Goal: Check status: Check status

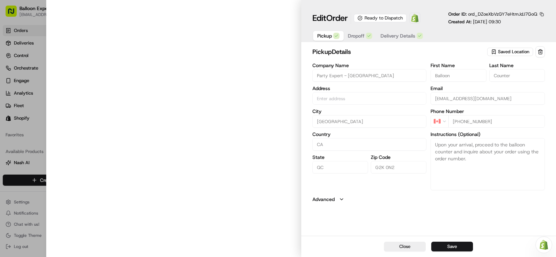
type input "[STREET_ADDRESS][PERSON_NAME]"
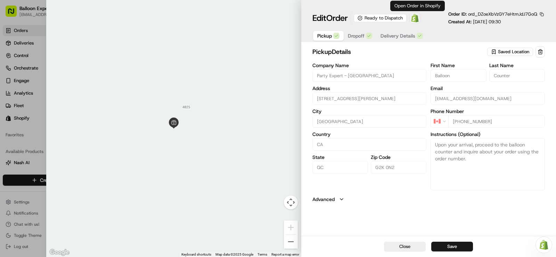
click at [414, 21] on img at bounding box center [415, 18] width 8 height 8
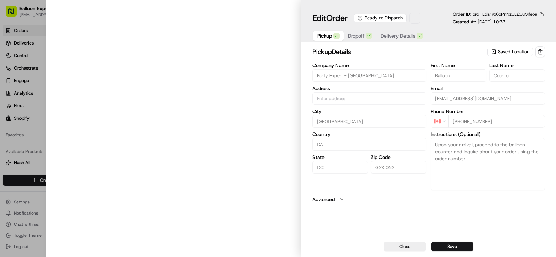
type input "[STREET_ADDRESS][PERSON_NAME]"
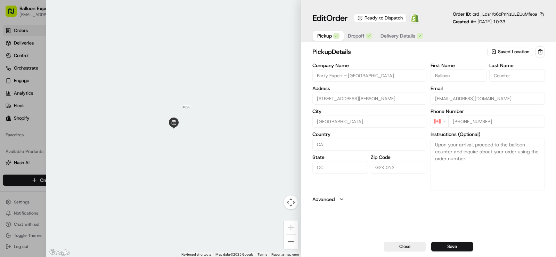
click at [419, 19] on img at bounding box center [415, 18] width 8 height 8
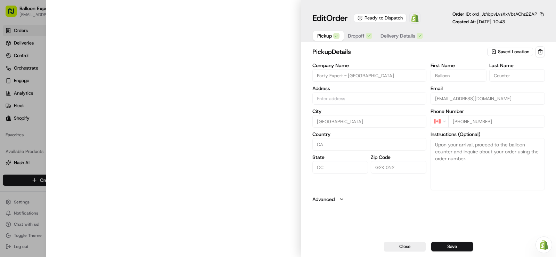
type input "[STREET_ADDRESS][PERSON_NAME]"
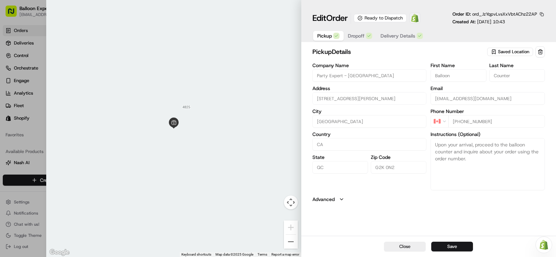
click at [419, 20] on img at bounding box center [415, 18] width 8 height 8
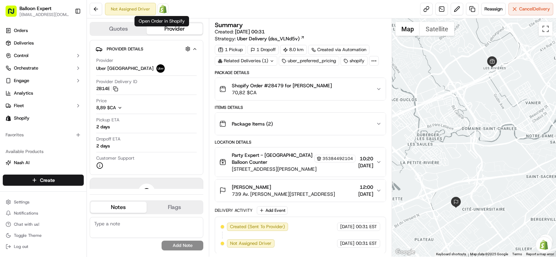
click at [162, 10] on img at bounding box center [163, 9] width 8 height 8
click at [13, 29] on link "Orders" at bounding box center [43, 30] width 81 height 11
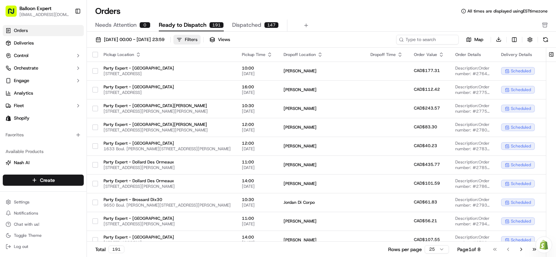
click at [197, 41] on div "Filters" at bounding box center [191, 39] width 13 height 6
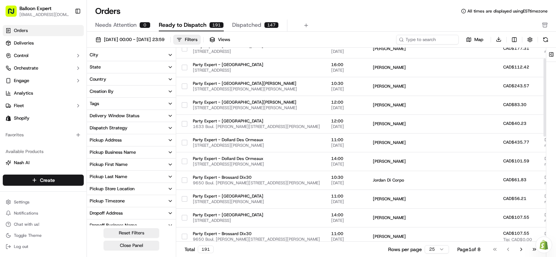
scroll to position [35, 0]
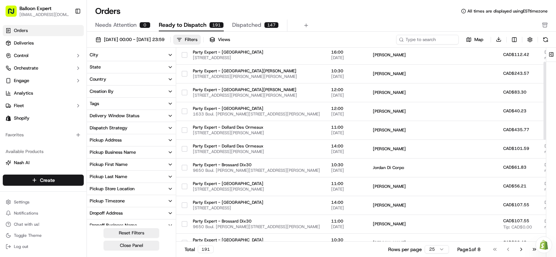
click at [171, 189] on icon "button" at bounding box center [170, 189] width 6 height 6
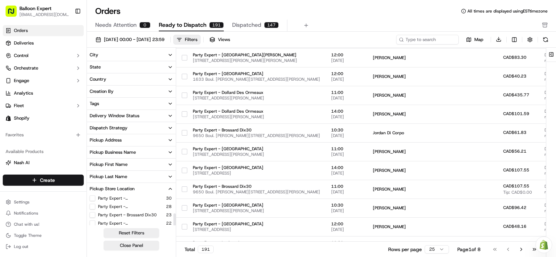
scroll to position [25, 0]
click at [93, 212] on button "Party Expert - [GEOGRAPHIC_DATA]" at bounding box center [93, 212] width 6 height 6
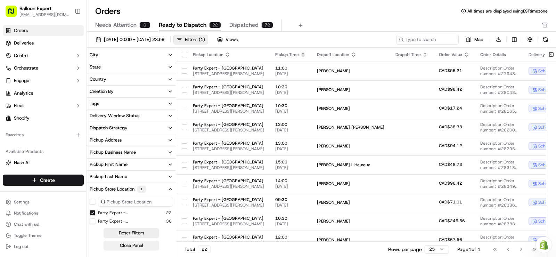
click at [115, 244] on button "Close Panel" at bounding box center [132, 245] width 56 height 10
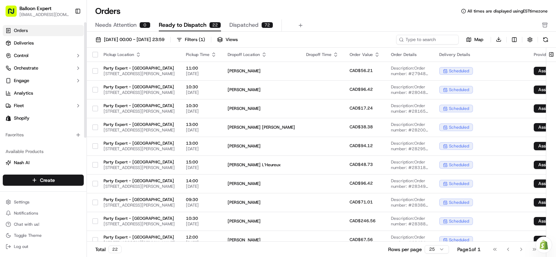
click at [36, 30] on link "Orders" at bounding box center [43, 30] width 81 height 11
click at [164, 38] on span "[DATE] 00:00 - [DATE] 23:59" at bounding box center [134, 39] width 60 height 6
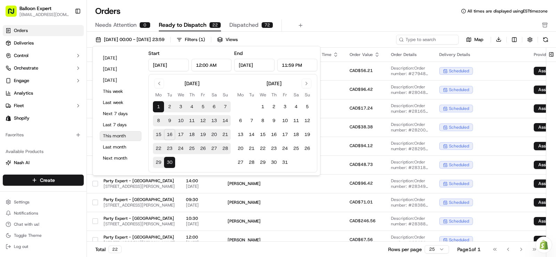
click at [118, 135] on button "This month" at bounding box center [121, 136] width 42 height 10
click at [137, 7] on div "Orders All times are displayed using EST timezone" at bounding box center [321, 11] width 469 height 11
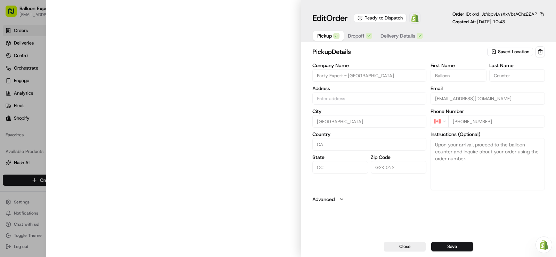
type input "[STREET_ADDRESS][PERSON_NAME]"
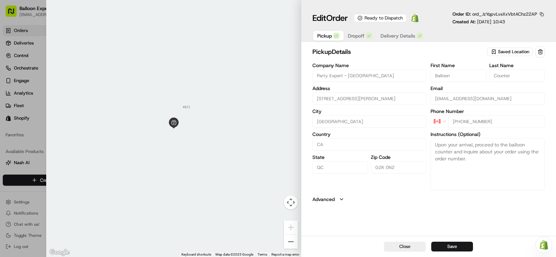
click at [419, 19] on img at bounding box center [415, 18] width 8 height 8
click at [22, 47] on div at bounding box center [278, 128] width 556 height 257
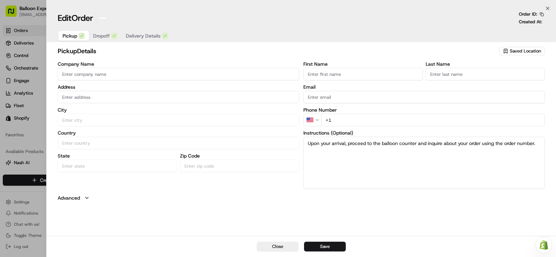
type input "+1"
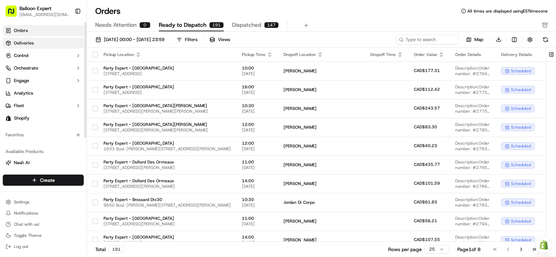
click at [70, 41] on link "Deliveries" at bounding box center [43, 43] width 81 height 11
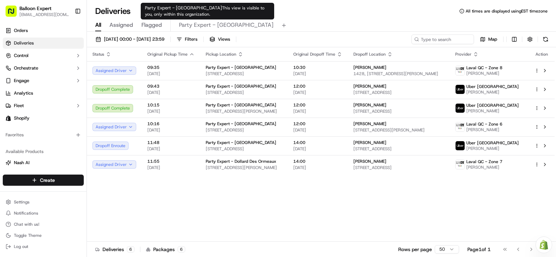
click at [212, 27] on span "Party Expert - Quebec" at bounding box center [226, 25] width 95 height 8
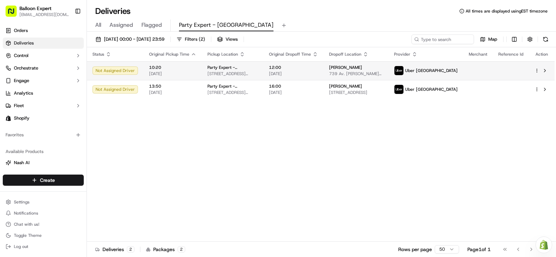
click at [318, 71] on div "12:00 19/09/2025" at bounding box center [293, 71] width 49 height 12
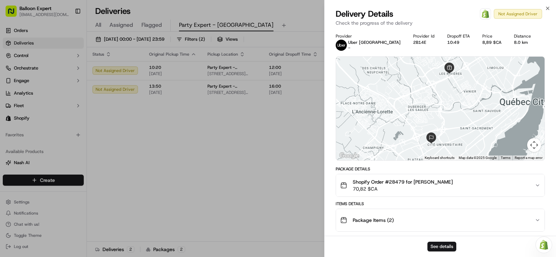
click at [482, 18] on span at bounding box center [486, 14] width 14 height 14
